Goal: Transaction & Acquisition: Download file/media

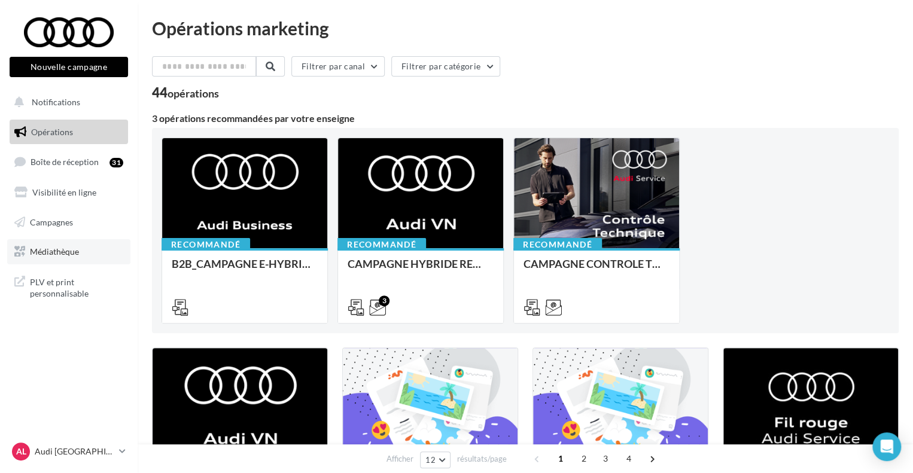
click at [54, 247] on span "Médiathèque" at bounding box center [54, 252] width 49 height 10
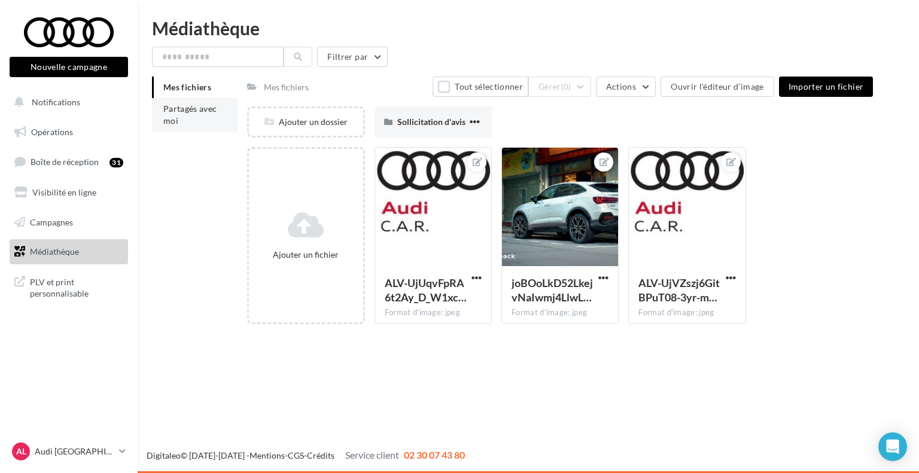
click at [179, 114] on li "Partagés avec moi" at bounding box center [195, 115] width 86 height 34
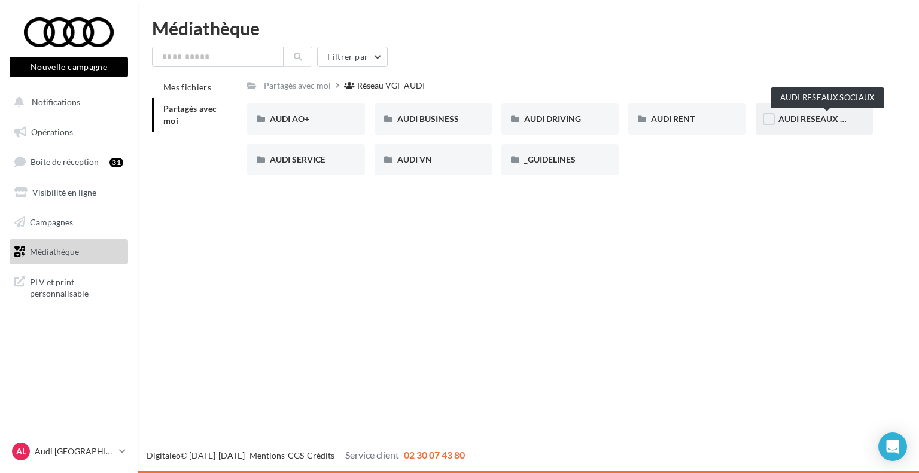
click at [797, 117] on span "AUDI RESEAUX SOCIAUX" at bounding box center [828, 119] width 99 height 10
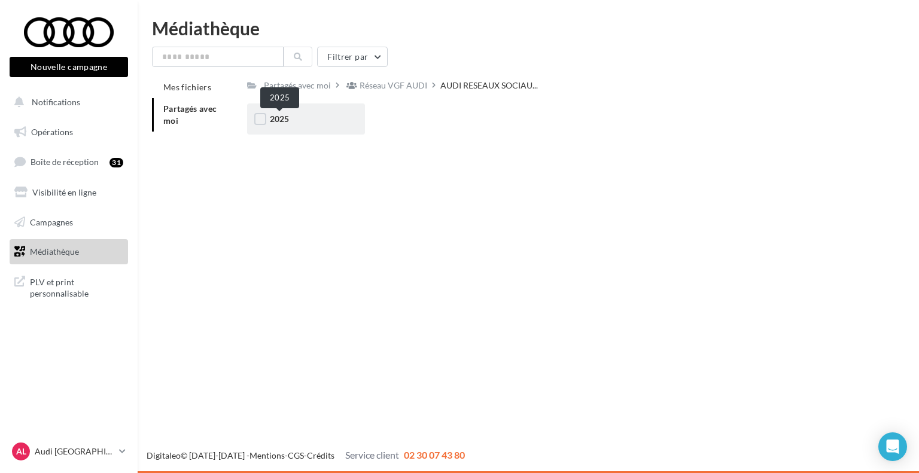
click at [280, 117] on span "2025" at bounding box center [279, 119] width 19 height 10
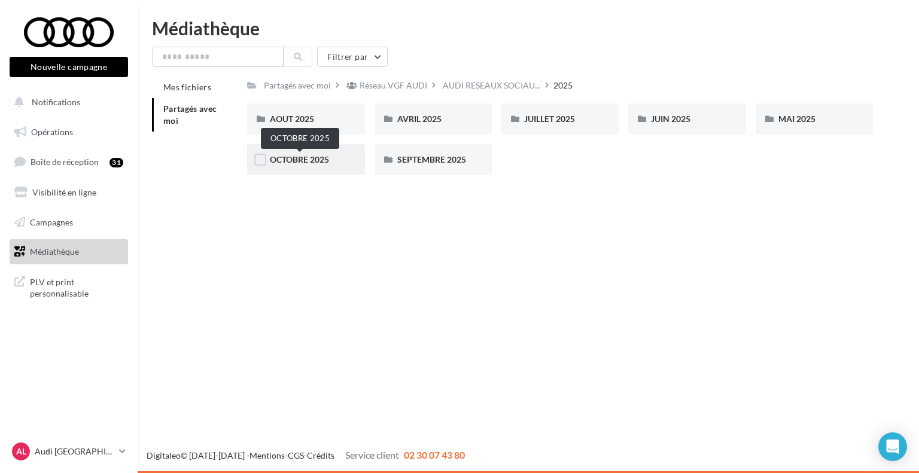
click at [301, 162] on span "OCTOBRE 2025" at bounding box center [299, 159] width 59 height 10
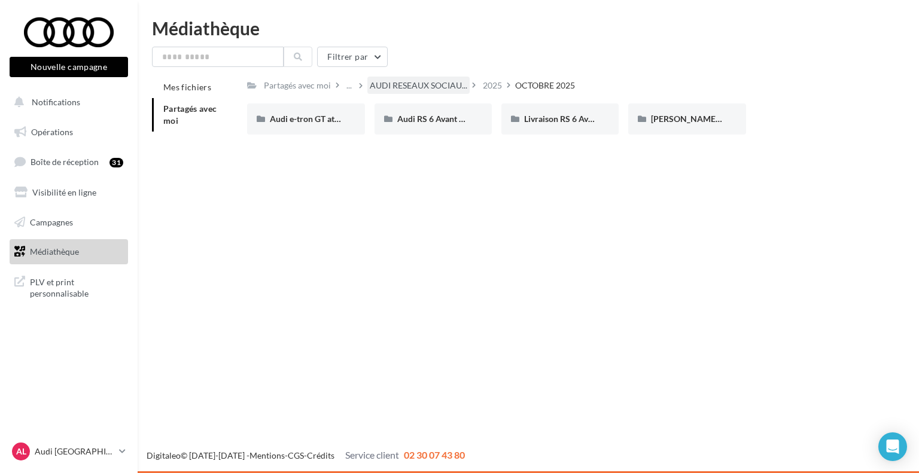
click at [426, 93] on div "AUDI RESEAUX SOCIAU..." at bounding box center [418, 85] width 102 height 17
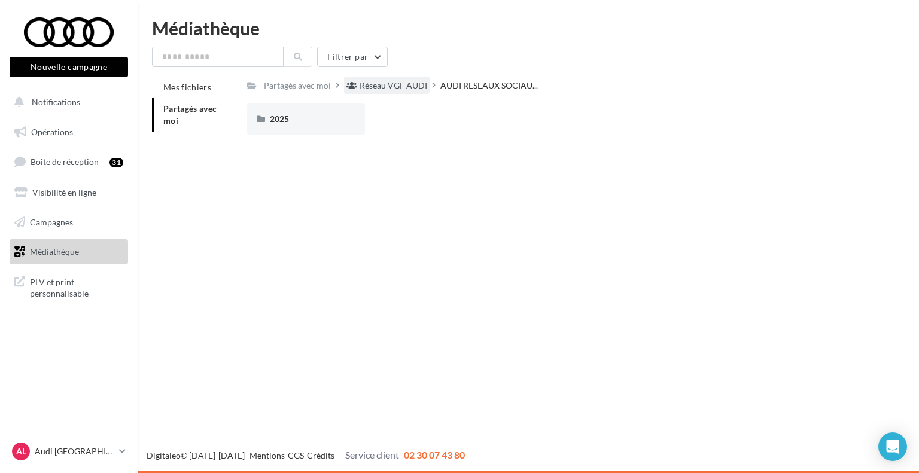
click at [394, 80] on div "Réseau VGF AUDI" at bounding box center [394, 86] width 68 height 12
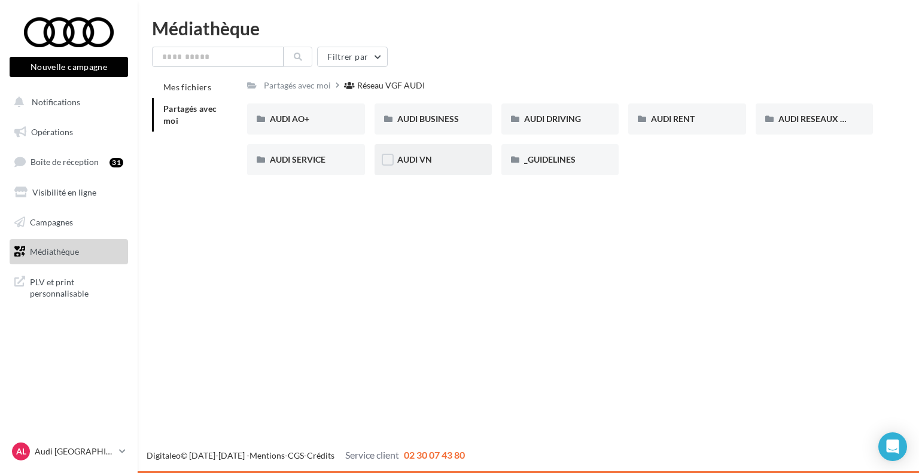
click at [431, 165] on div "AUDI VN" at bounding box center [433, 160] width 72 height 12
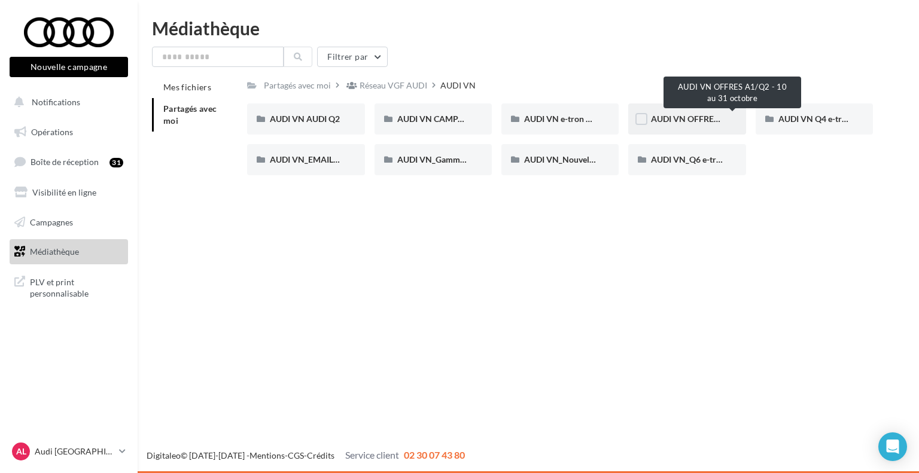
click at [668, 117] on span "AUDI VN OFFRES A1/Q2 - 10 au 31 octobre" at bounding box center [733, 119] width 164 height 10
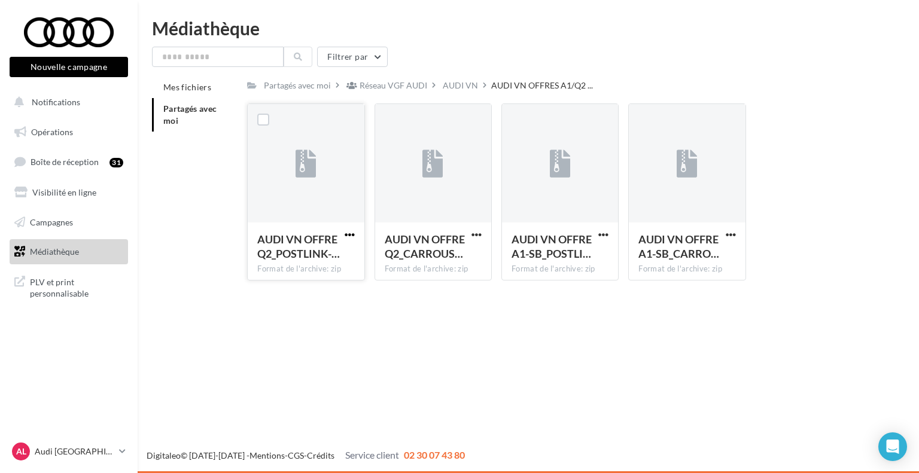
click at [349, 239] on span "button" at bounding box center [350, 235] width 10 height 10
click at [307, 264] on button "Télécharger" at bounding box center [298, 258] width 120 height 31
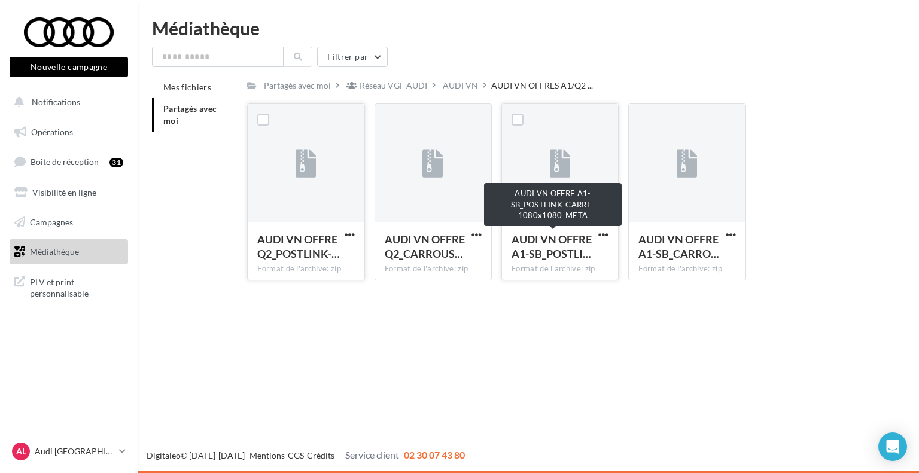
click at [557, 248] on span "AUDI VN OFFRE A1-SB_POSTLI…" at bounding box center [552, 247] width 80 height 28
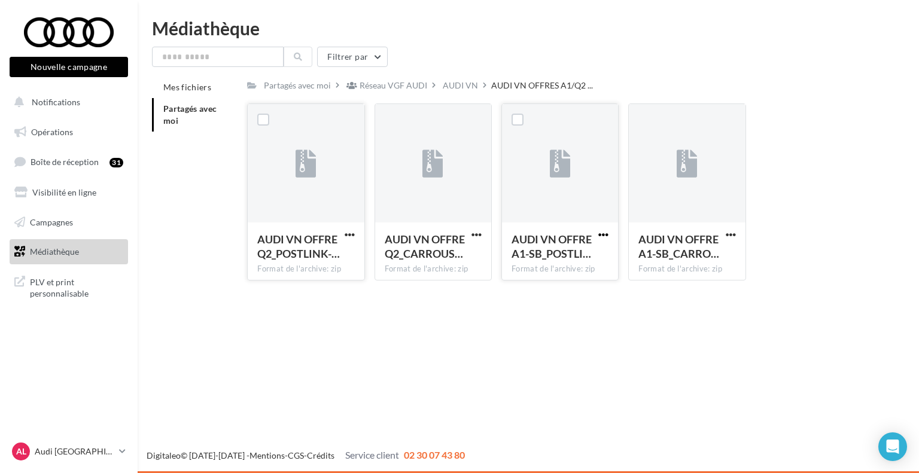
click at [603, 233] on span "button" at bounding box center [603, 235] width 10 height 10
click at [545, 258] on button "Télécharger" at bounding box center [551, 258] width 120 height 31
